Goal: Information Seeking & Learning: Check status

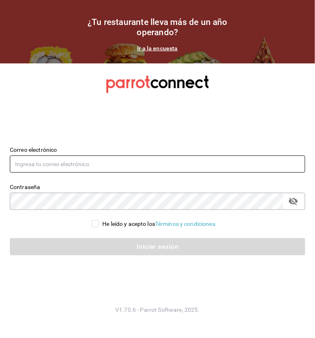
click at [82, 172] on input "text" at bounding box center [157, 163] width 295 height 17
type input "edson.urban@grupocosteno.com"
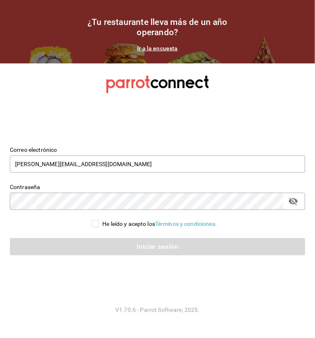
click at [93, 223] on input "He leído y acepto los Términos y condiciones." at bounding box center [95, 223] width 7 height 7
checkbox input "true"
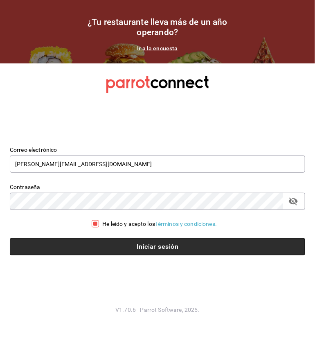
click at [95, 247] on button "Iniciar sesión" at bounding box center [157, 246] width 295 height 17
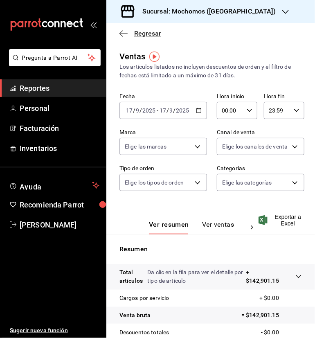
click at [137, 32] on span "Regresar" at bounding box center [147, 33] width 27 height 8
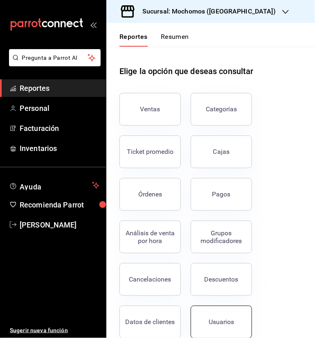
click at [211, 318] on div "Usuarios" at bounding box center [220, 322] width 25 height 8
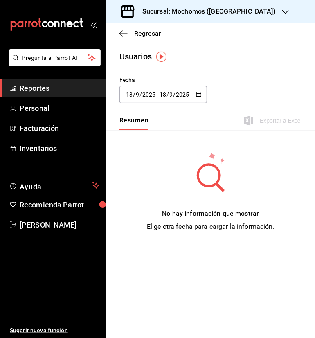
click at [196, 94] on icon "button" at bounding box center [199, 94] width 6 height 6
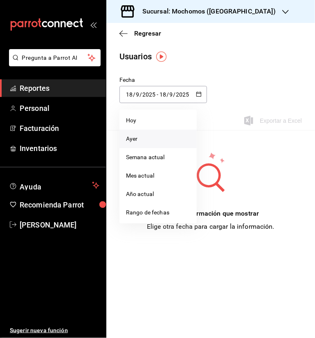
click at [141, 137] on li "Ayer" at bounding box center [157, 139] width 77 height 18
type input "[DATE]"
type input "16"
type input "[DATE]"
type input "16"
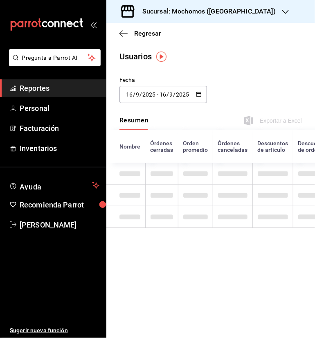
click at [172, 97] on input "9" at bounding box center [171, 94] width 4 height 7
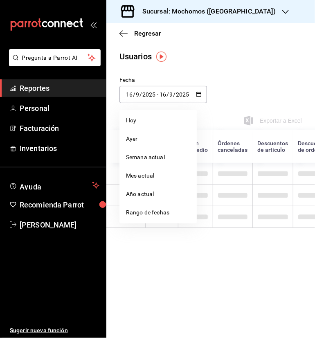
click at [193, 94] on div "2025-09-16 16 / 9 / 2025 - 2025-09-16 16 / 9 / 2025" at bounding box center [162, 94] width 87 height 17
click at [159, 124] on li "Hoy" at bounding box center [157, 120] width 77 height 18
type input "2025-09-17"
type input "17"
type input "2025-09-17"
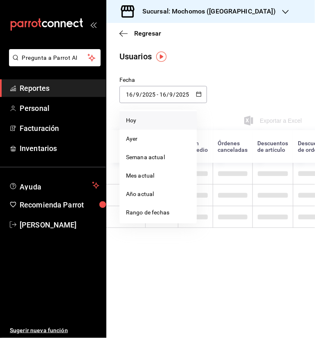
type input "17"
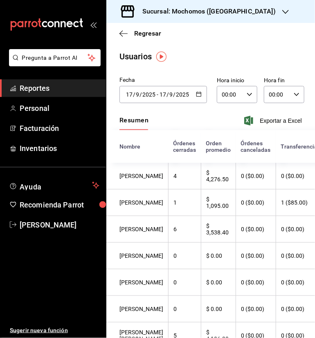
click at [241, 98] on div "00:00 Hora inicio" at bounding box center [237, 94] width 40 height 17
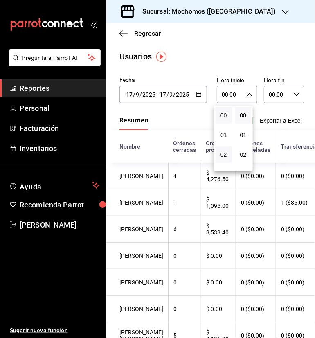
click at [221, 149] on button "02" at bounding box center [223, 154] width 16 height 16
type input "02:00"
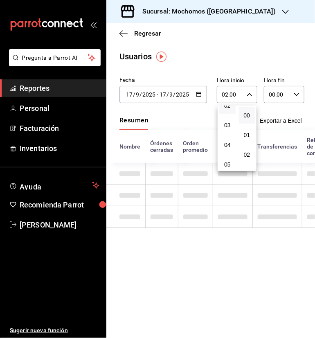
scroll to position [65, 0]
click at [221, 149] on button "05" at bounding box center [227, 148] width 16 height 16
type input "05:00"
click at [221, 149] on button "05" at bounding box center [227, 148] width 16 height 16
click at [290, 92] on div at bounding box center [157, 169] width 315 height 338
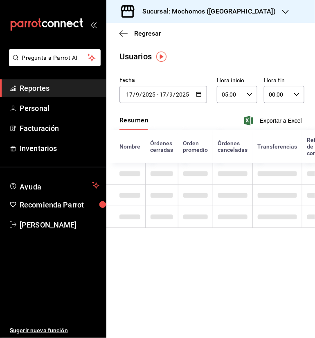
click at [293, 94] on div "00:00 Hora fin" at bounding box center [284, 94] width 40 height 17
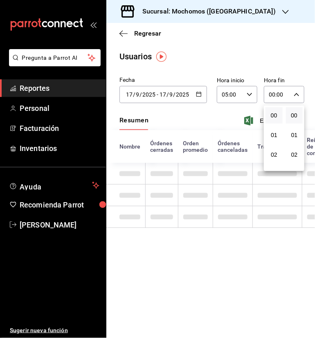
click at [270, 120] on button "00" at bounding box center [273, 115] width 17 height 16
click at [274, 130] on span "05" at bounding box center [273, 131] width 7 height 7
type input "05:00"
click at [274, 130] on span "05" at bounding box center [273, 131] width 7 height 7
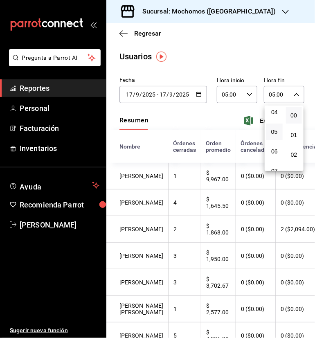
drag, startPoint x: 150, startPoint y: 331, endPoint x: 163, endPoint y: 334, distance: 13.0
click at [163, 334] on div at bounding box center [157, 169] width 315 height 338
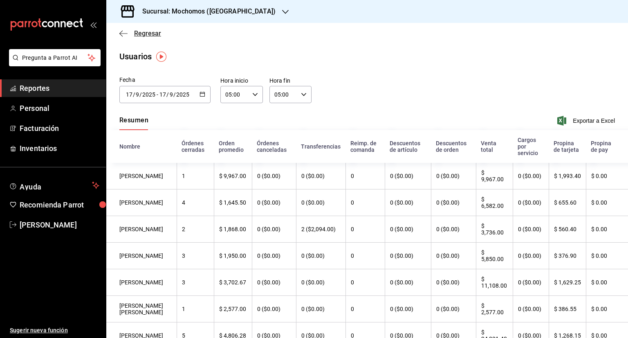
click at [139, 35] on span "Regresar" at bounding box center [147, 33] width 27 height 8
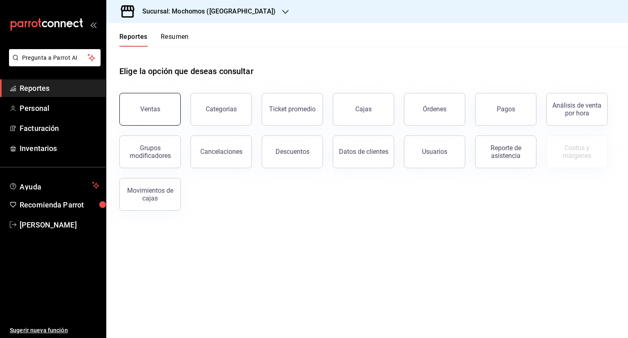
click at [145, 106] on div "Ventas" at bounding box center [150, 109] width 20 height 8
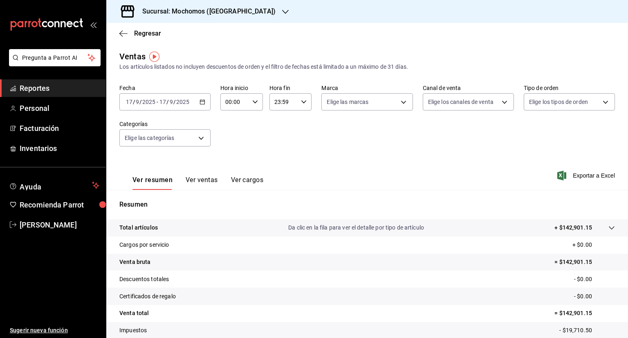
click at [206, 104] on div "2025-09-17 17 / 9 / 2025 - 2025-09-17 17 / 9 / 2025" at bounding box center [164, 101] width 91 height 17
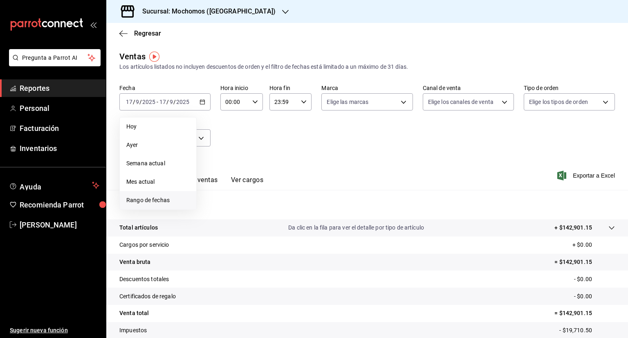
click at [159, 199] on span "Rango de fechas" at bounding box center [157, 200] width 63 height 9
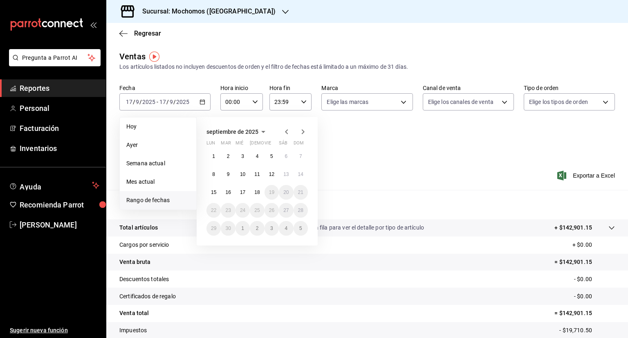
click at [215, 193] on abbr "15" at bounding box center [213, 192] width 5 height 6
click at [258, 192] on abbr "18" at bounding box center [256, 192] width 5 height 6
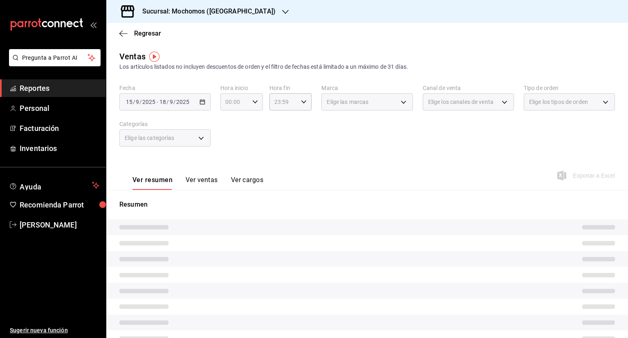
click at [253, 102] on icon "button" at bounding box center [255, 102] width 6 height 6
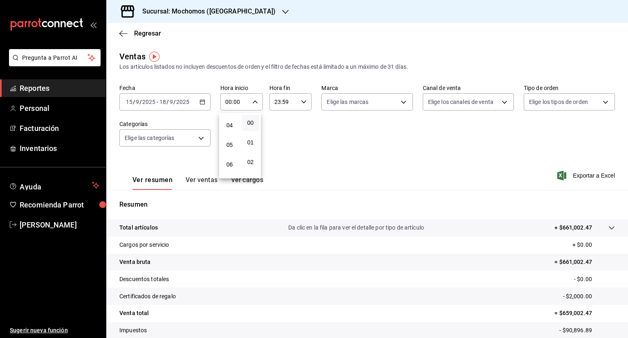
scroll to position [77, 0]
click at [230, 147] on span "05" at bounding box center [230, 144] width 8 height 7
type input "05:00"
click at [300, 102] on div at bounding box center [314, 169] width 628 height 338
click at [301, 102] on icon "button" at bounding box center [304, 102] width 6 height 6
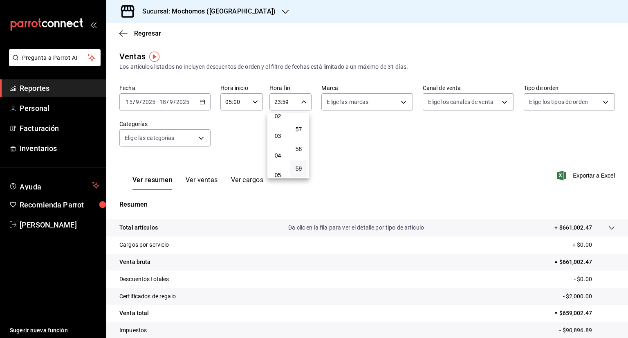
scroll to position [46, 0]
click at [277, 175] on span "05" at bounding box center [278, 175] width 8 height 7
click at [298, 123] on span "00" at bounding box center [299, 122] width 8 height 7
type input "05:00"
click at [314, 177] on div at bounding box center [314, 169] width 628 height 338
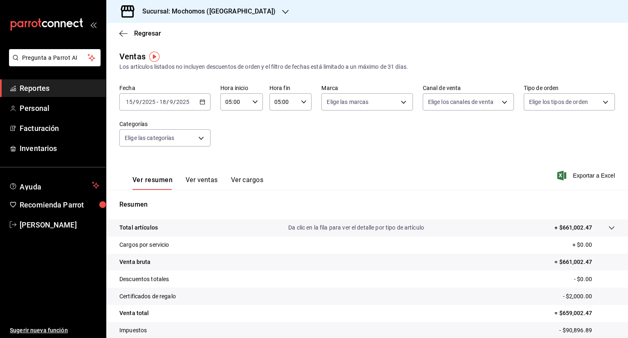
click at [314, 177] on span "Exportar a Excel" at bounding box center [587, 175] width 56 height 10
click at [201, 104] on \(Stroke\) "button" at bounding box center [202, 102] width 5 height 4
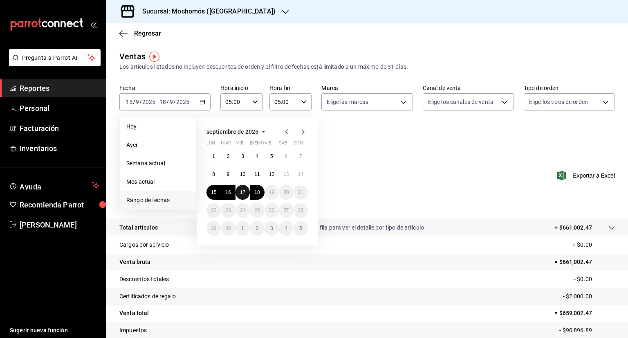
click at [244, 193] on abbr "17" at bounding box center [242, 192] width 5 height 6
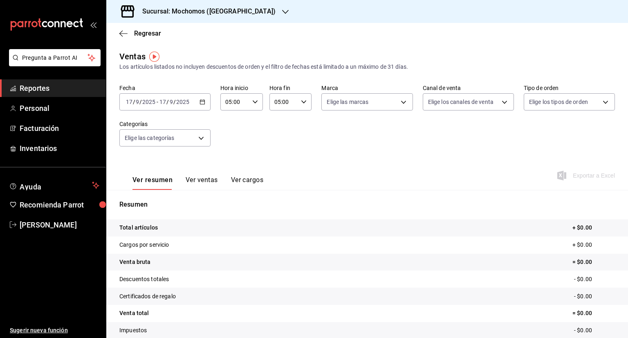
click at [139, 227] on p "Total artículos" at bounding box center [138, 227] width 38 height 9
click at [156, 184] on button "Ver resumen" at bounding box center [152, 183] width 40 height 14
click at [147, 236] on tr "Cargos por servicio + $0.00" at bounding box center [367, 244] width 522 height 17
click at [146, 224] on p "Total artículos" at bounding box center [138, 227] width 38 height 9
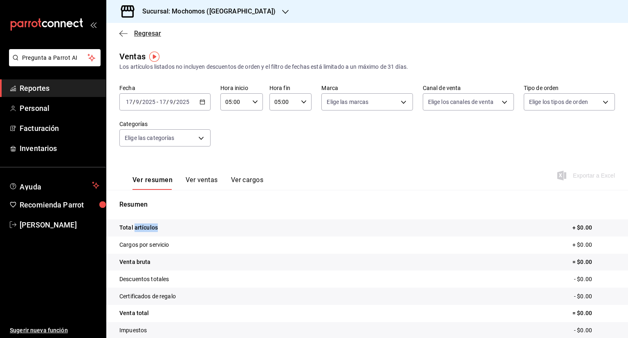
click at [149, 34] on span "Regresar" at bounding box center [147, 33] width 27 height 8
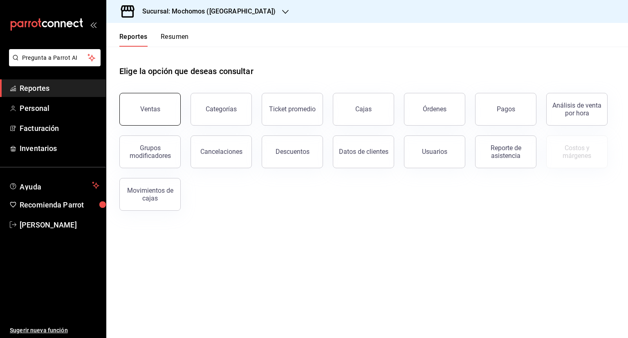
click at [157, 107] on div "Ventas" at bounding box center [150, 109] width 20 height 8
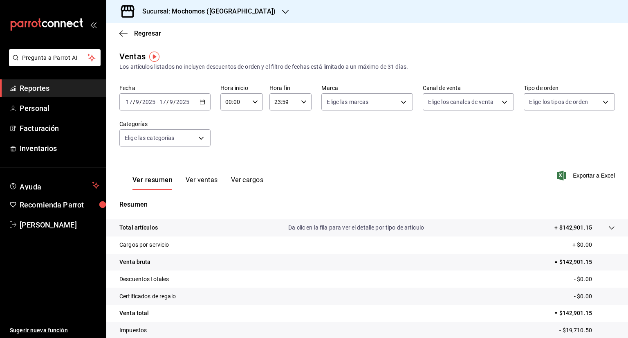
click at [138, 227] on p "Total artículos" at bounding box center [138, 227] width 38 height 9
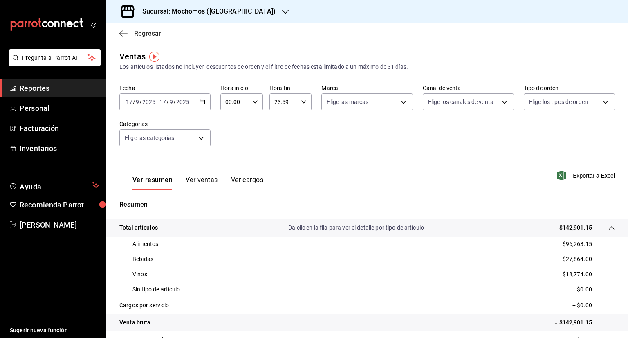
click at [147, 35] on span "Regresar" at bounding box center [147, 33] width 27 height 8
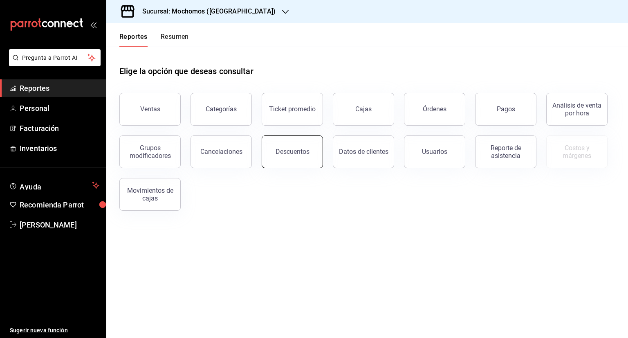
click at [287, 156] on button "Descuentos" at bounding box center [292, 151] width 61 height 33
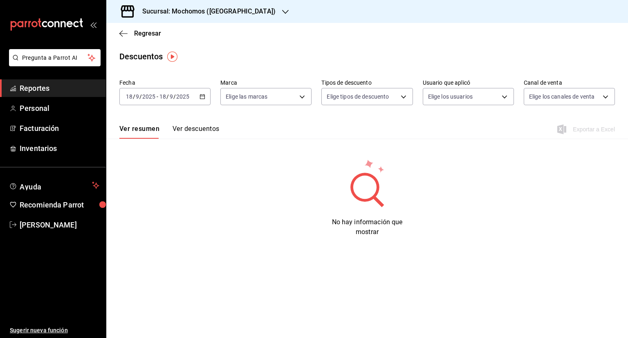
click at [202, 98] on \(Stroke\) "button" at bounding box center [202, 96] width 5 height 4
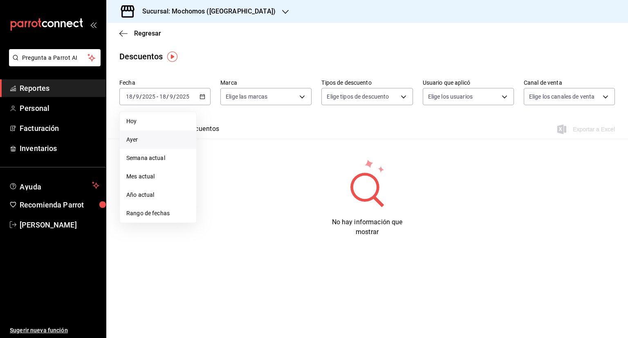
click at [143, 141] on span "Ayer" at bounding box center [157, 139] width 63 height 9
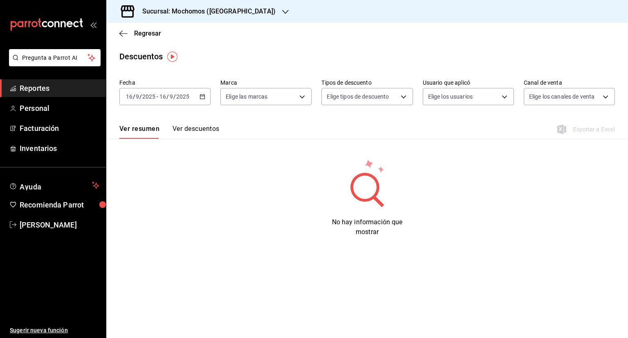
click at [205, 132] on button "Ver descuentos" at bounding box center [195, 132] width 47 height 14
click at [148, 32] on span "Regresar" at bounding box center [147, 33] width 27 height 8
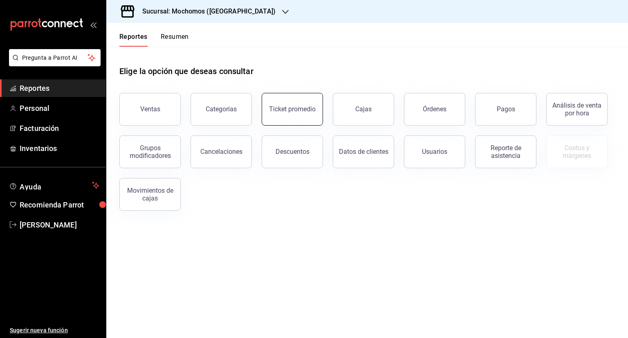
click at [295, 112] on div "Ticket promedio" at bounding box center [292, 109] width 47 height 8
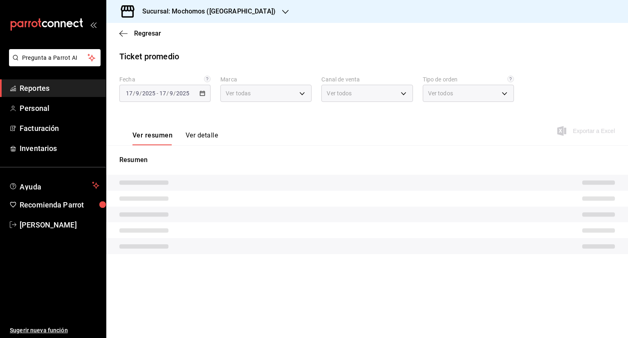
type input "c8544d00-0077-49dd-9e07-f6fffff65e49"
type input "PARROT,UBER_EATS,RAPPI,DIDI_FOOD,ONLINE"
type input "98c27cb7-4c58-4a9f-b691-5d7e954b9197,21a64d44-f9f2-4bf2-a1e6-486e07a13b50,71bb9…"
